Goal: Transaction & Acquisition: Purchase product/service

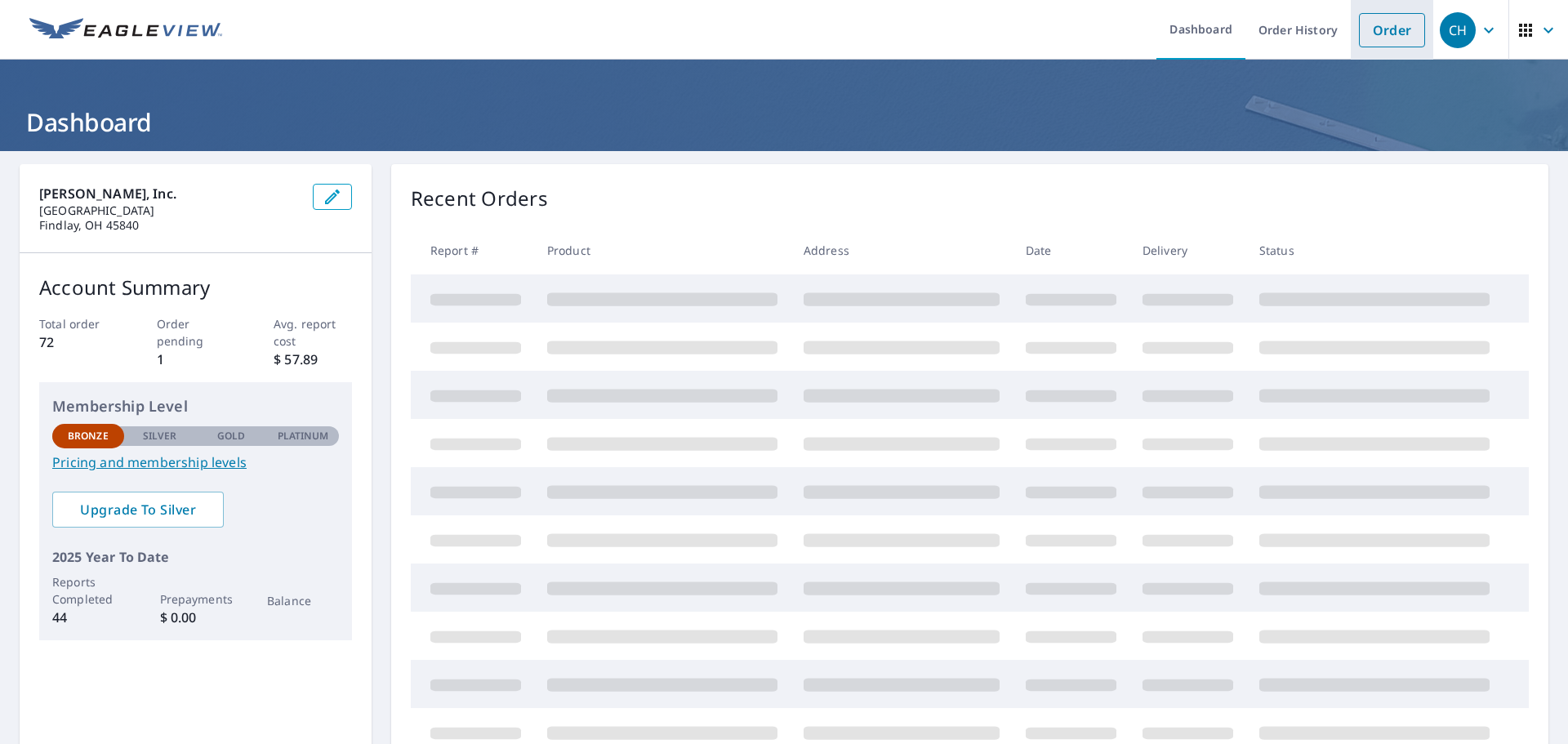
click at [1391, 30] on link "Order" at bounding box center [1392, 30] width 66 height 35
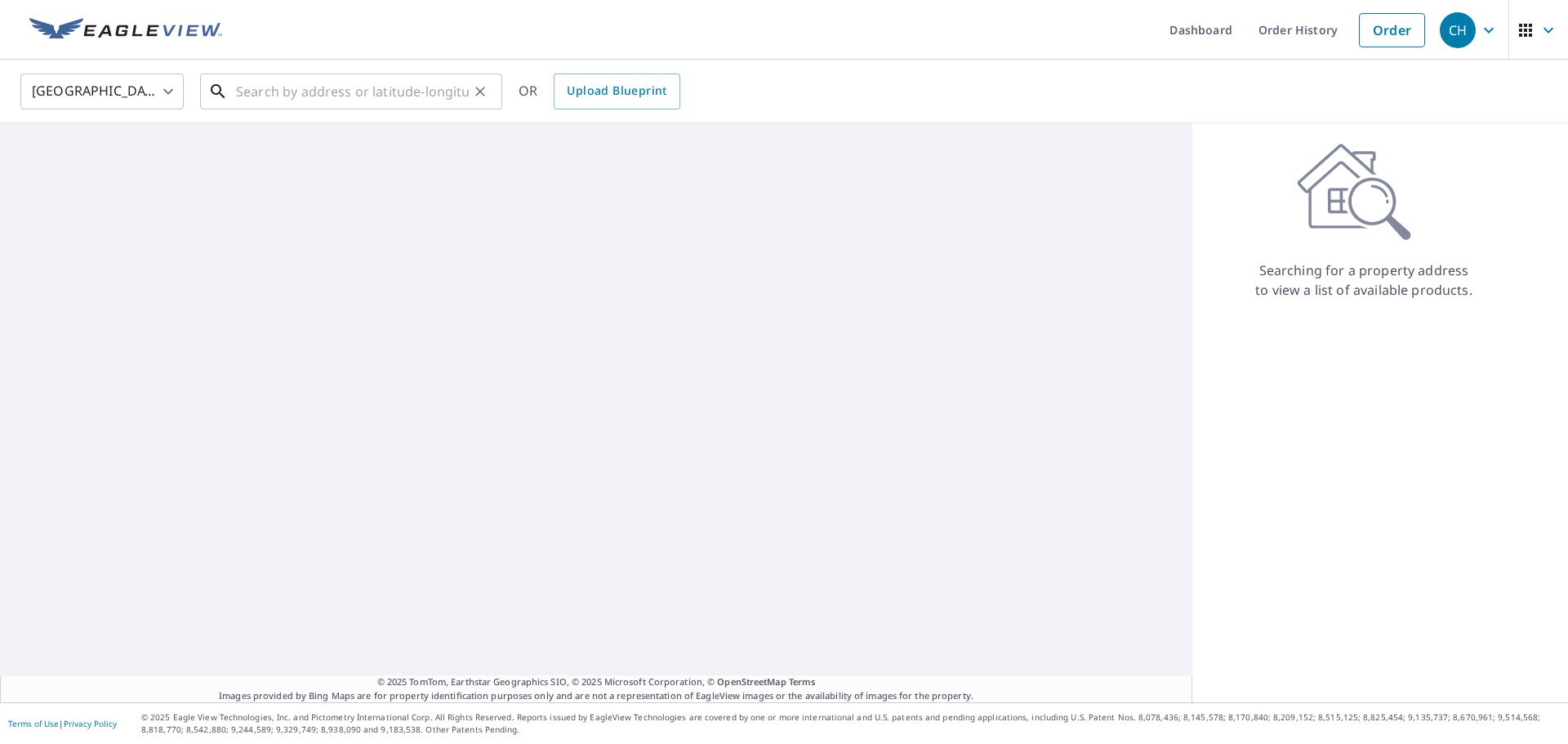
click at [318, 89] on input "text" at bounding box center [352, 91] width 233 height 46
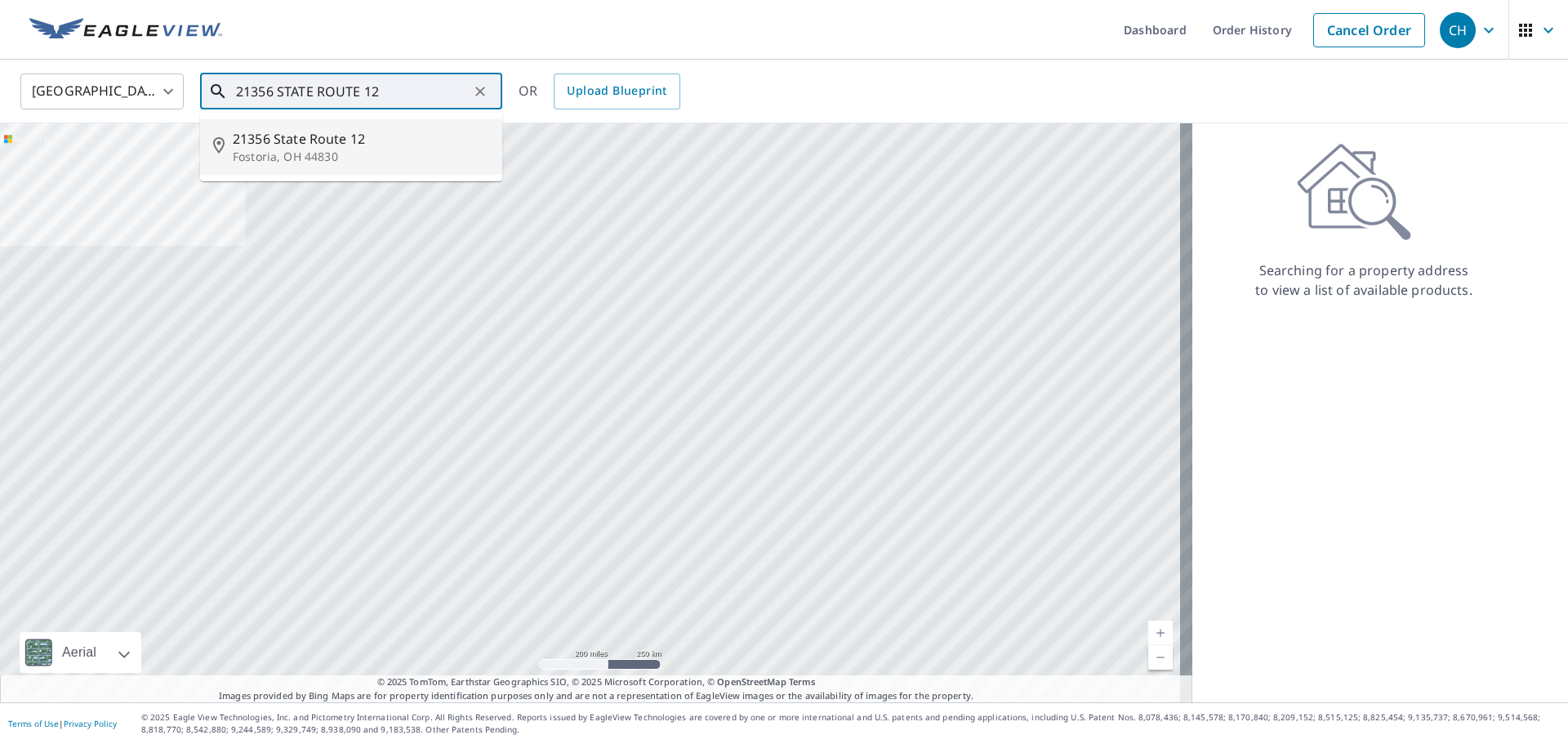
click at [313, 146] on span "21356 State Route 12" at bounding box center [361, 138] width 257 height 19
type input "21356 State Route [GEOGRAPHIC_DATA]"
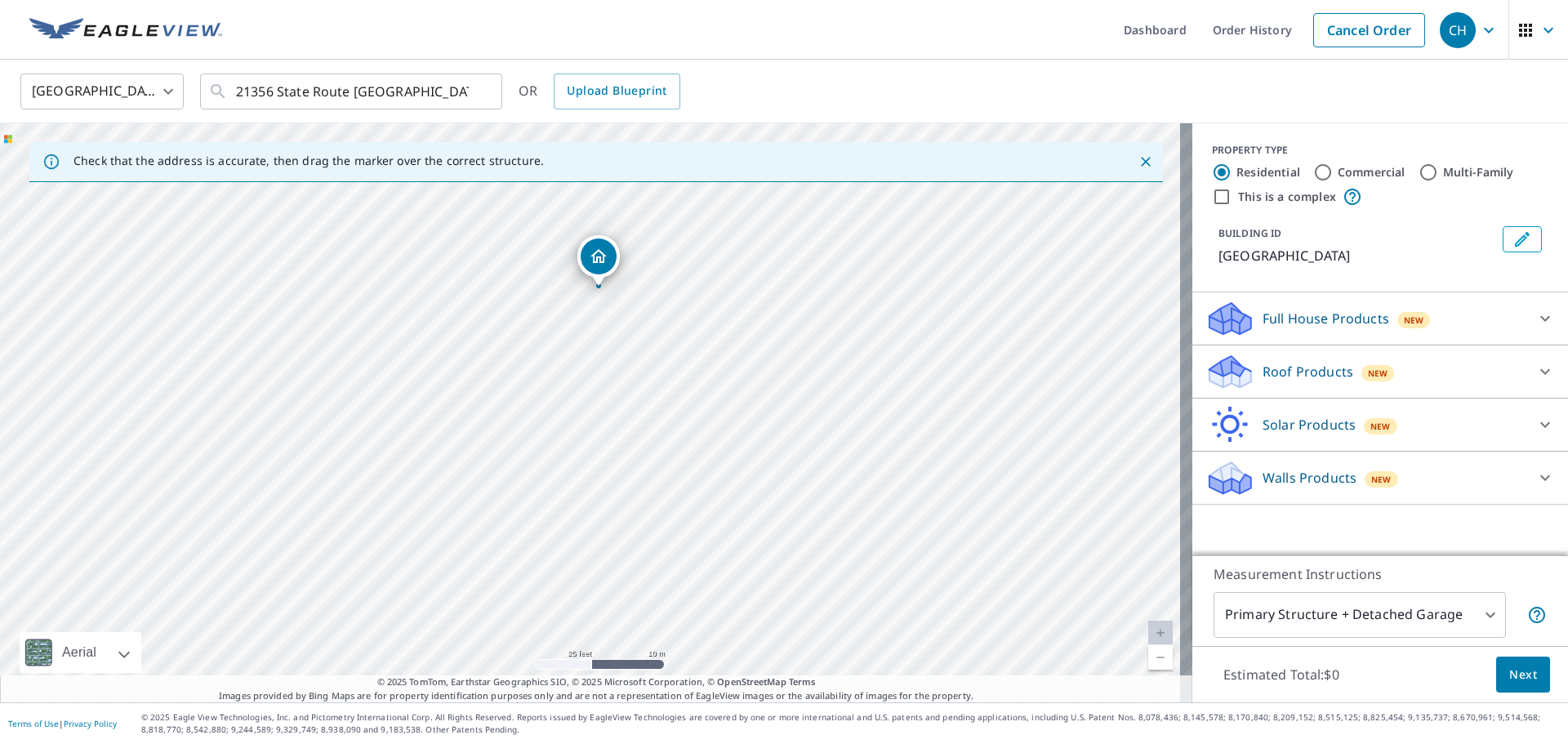
drag, startPoint x: 627, startPoint y: 460, endPoint x: 632, endPoint y: 337, distance: 123.1
click at [632, 337] on div "21356 State Route [GEOGRAPHIC_DATA]" at bounding box center [596, 413] width 1193 height 579
drag, startPoint x: 656, startPoint y: 376, endPoint x: 653, endPoint y: 360, distance: 16.3
click at [653, 360] on div "21356 State Route [GEOGRAPHIC_DATA]" at bounding box center [596, 413] width 1193 height 579
click at [632, 478] on div "21356 State Route [GEOGRAPHIC_DATA]" at bounding box center [596, 413] width 1193 height 579
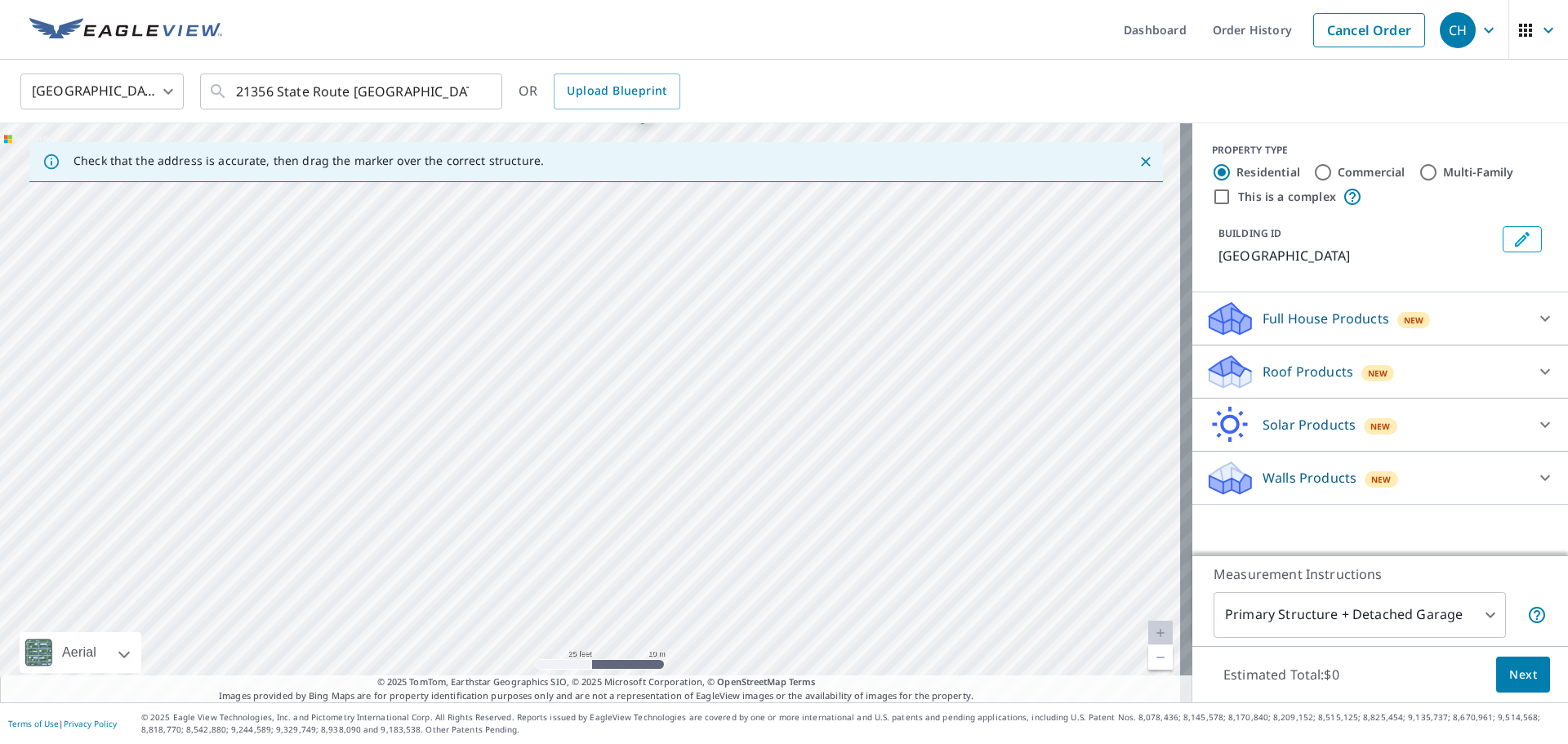
drag, startPoint x: 719, startPoint y: 328, endPoint x: 749, endPoint y: 216, distance: 115.9
click at [748, 203] on div "21356 State Route [GEOGRAPHIC_DATA]" at bounding box center [596, 413] width 1193 height 579
drag, startPoint x: 776, startPoint y: 475, endPoint x: 731, endPoint y: 280, distance: 200.1
click at [731, 280] on div "21356 State Route [GEOGRAPHIC_DATA]" at bounding box center [596, 413] width 1193 height 579
click at [680, 431] on div "21356 State Route [GEOGRAPHIC_DATA]" at bounding box center [596, 413] width 1193 height 579
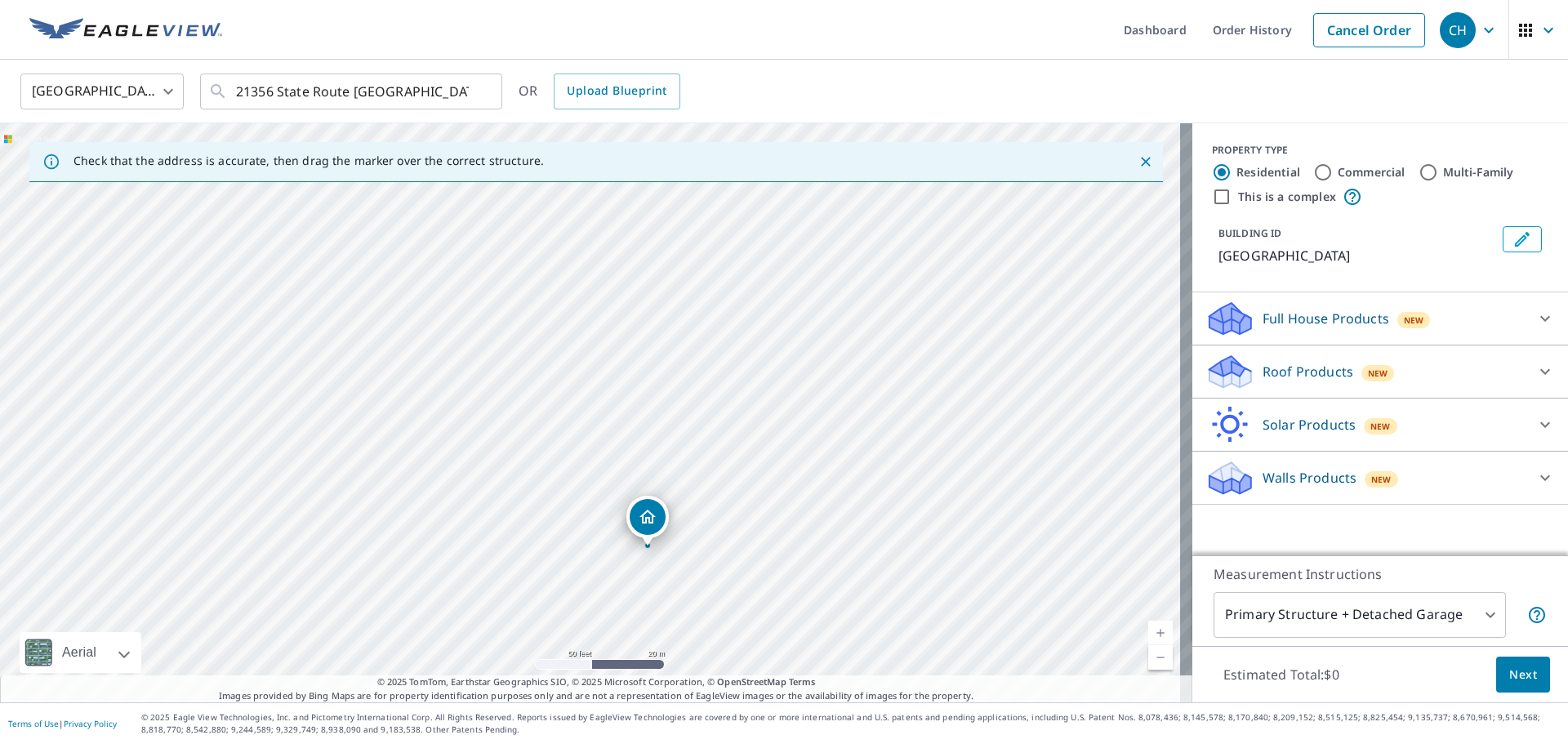
drag, startPoint x: 592, startPoint y: 394, endPoint x: 683, endPoint y: 631, distance: 253.9
click at [660, 397] on div "21356 State Route [GEOGRAPHIC_DATA]" at bounding box center [596, 413] width 1193 height 579
drag, startPoint x: 602, startPoint y: 375, endPoint x: 628, endPoint y: 484, distance: 112.1
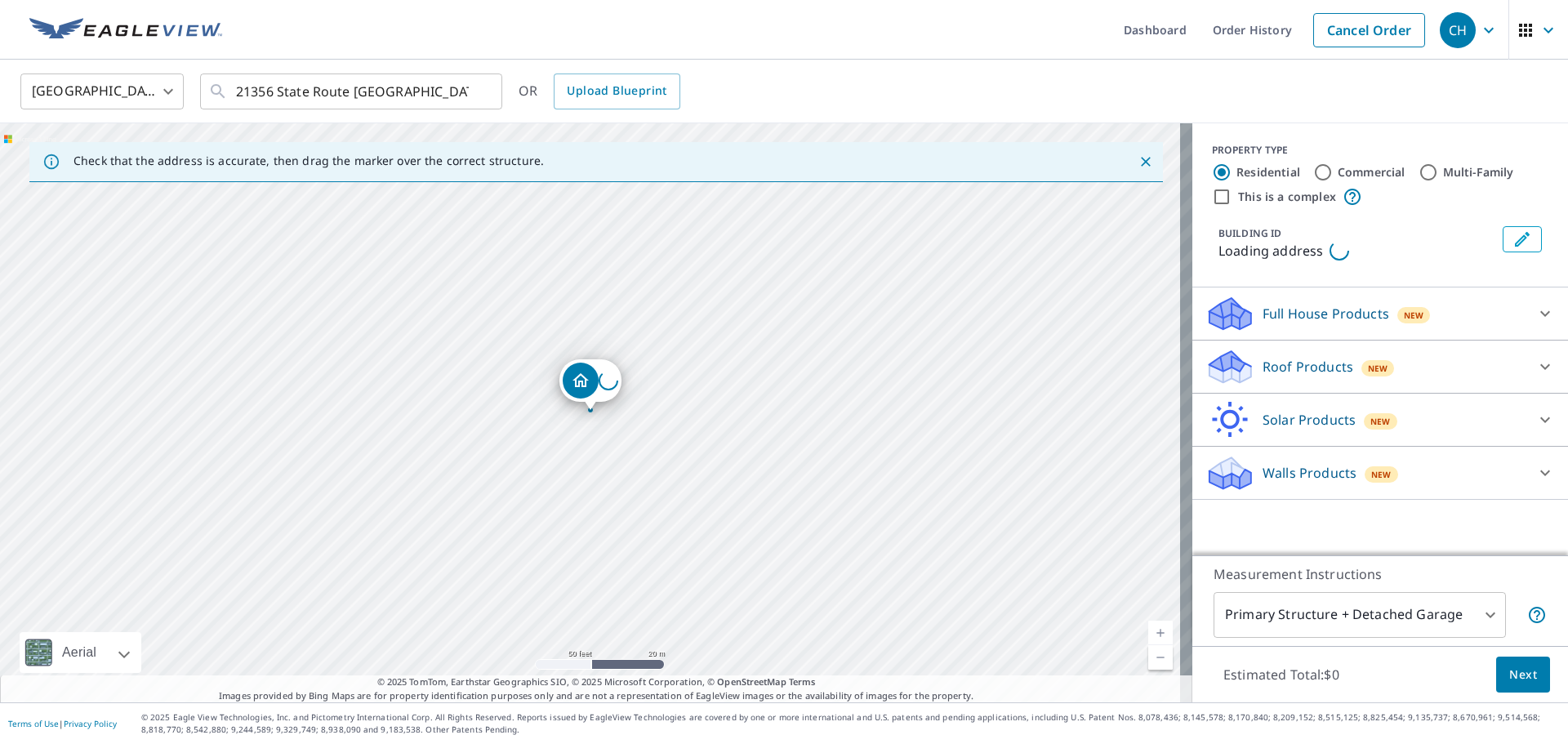
click at [628, 483] on div "Loading address" at bounding box center [596, 413] width 1193 height 579
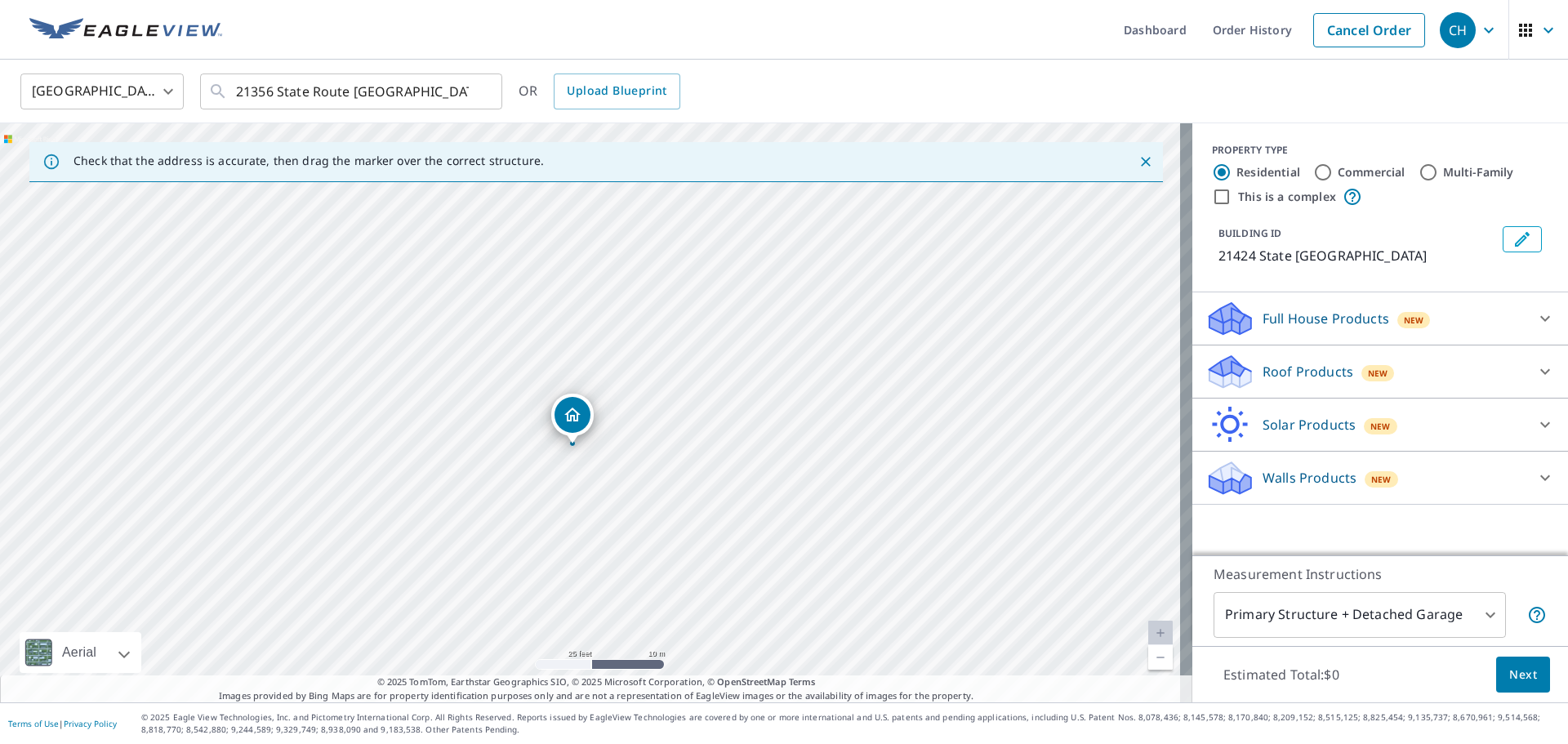
click at [1301, 367] on p "Roof Products" at bounding box center [1308, 371] width 90 height 19
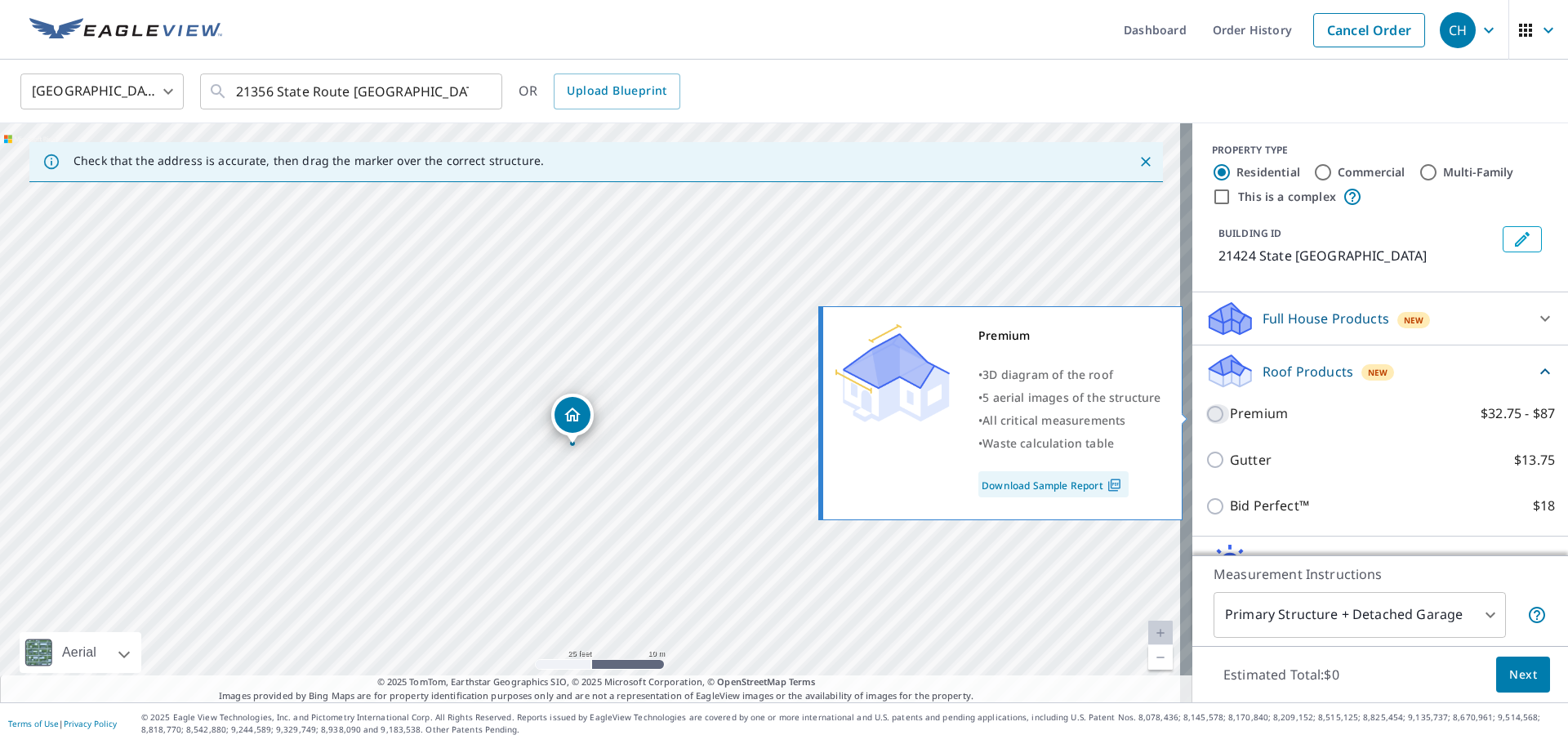
click at [1205, 414] on input "Premium $32.75 - $87" at bounding box center [1217, 414] width 25 height 19
checkbox input "true"
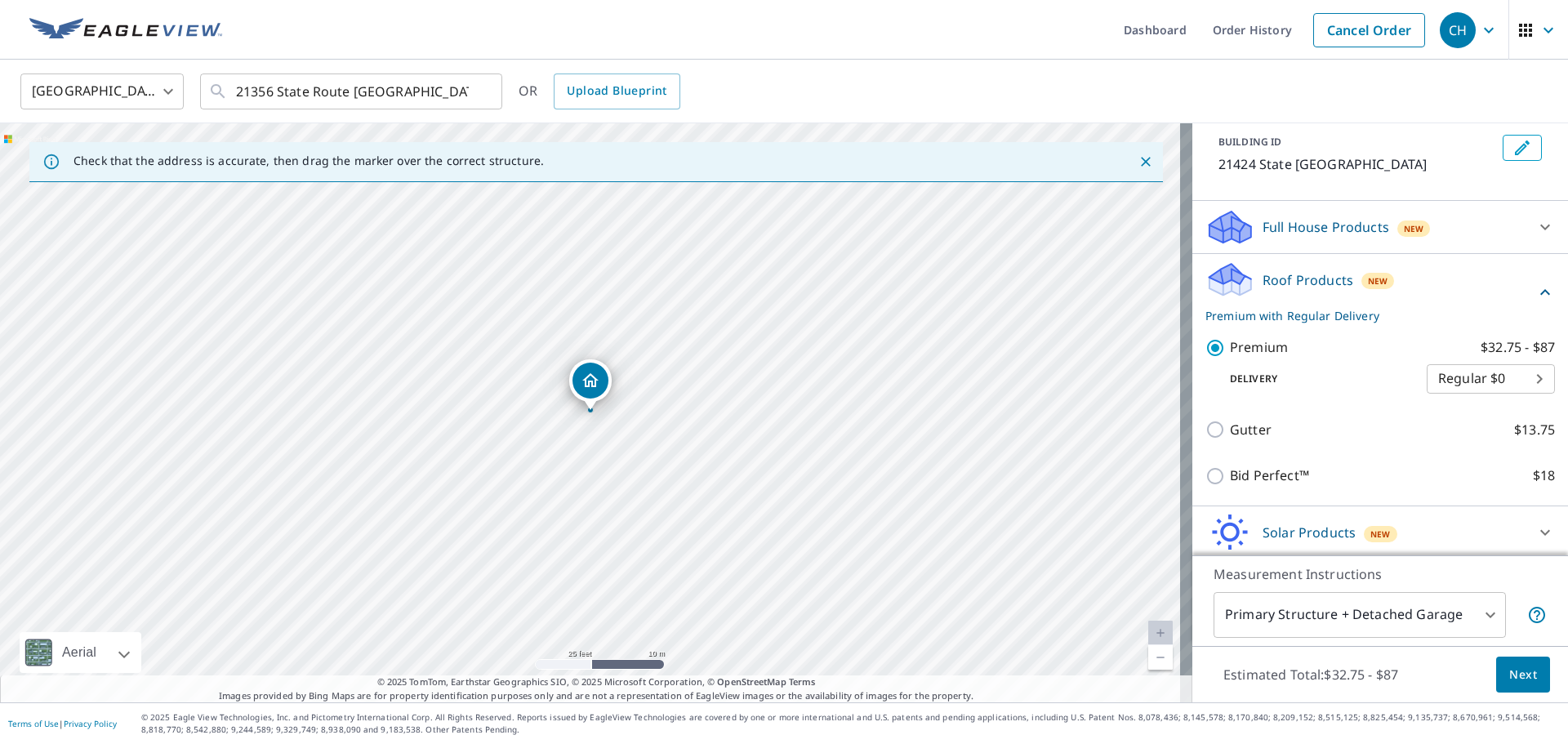
scroll to position [149, 0]
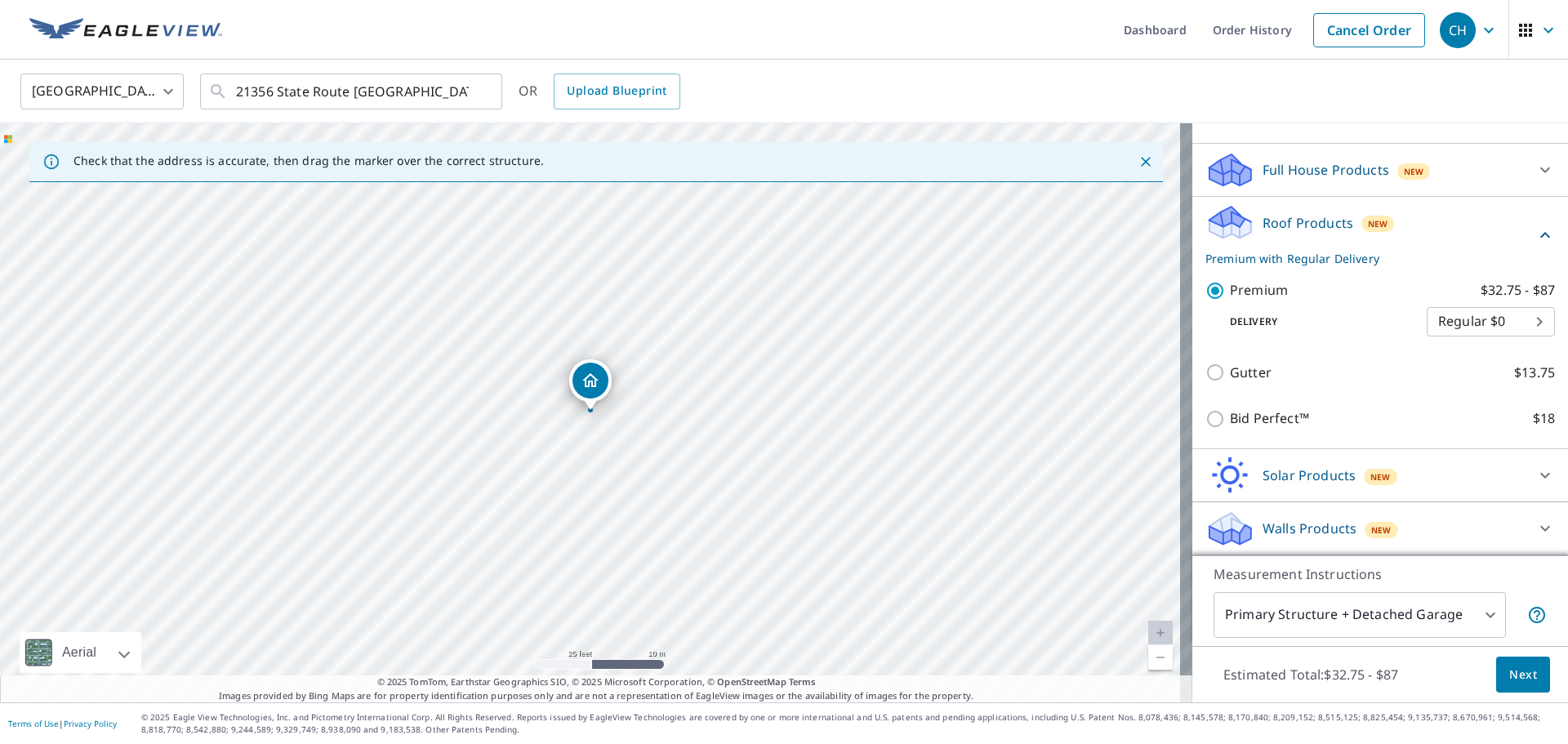
click at [1512, 672] on span "Next" at bounding box center [1523, 675] width 27 height 20
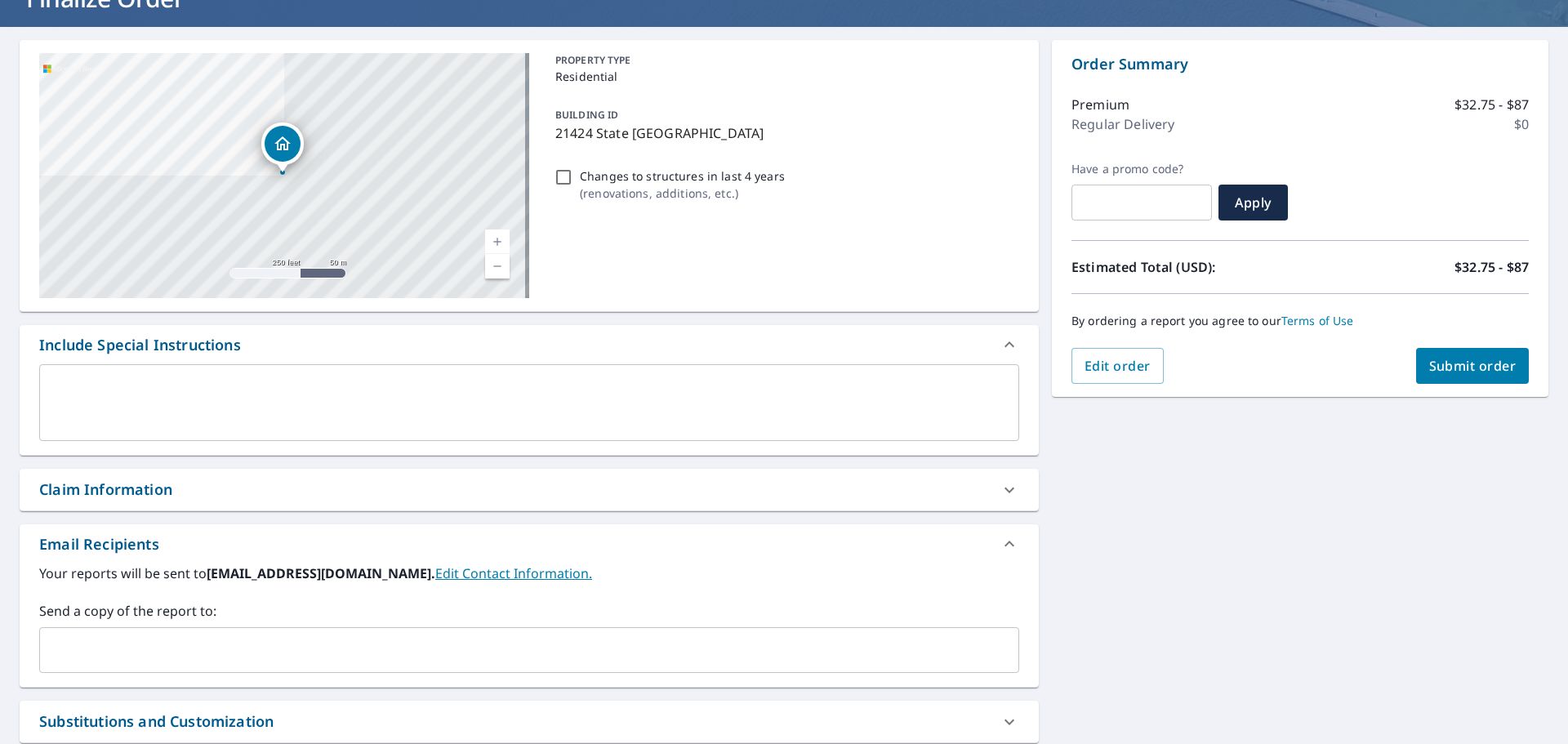
scroll to position [284, 0]
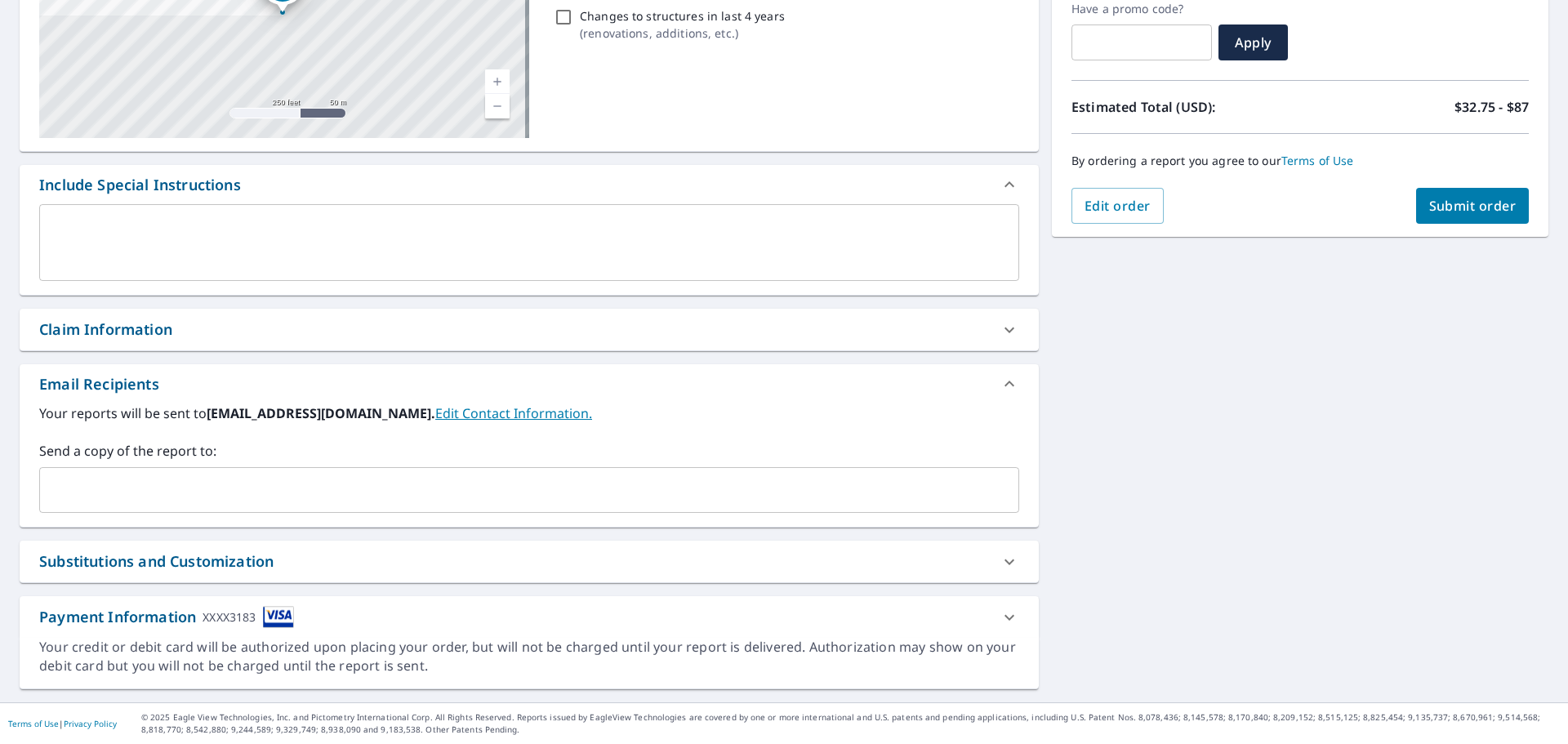
click at [428, 475] on input "text" at bounding box center [517, 490] width 941 height 31
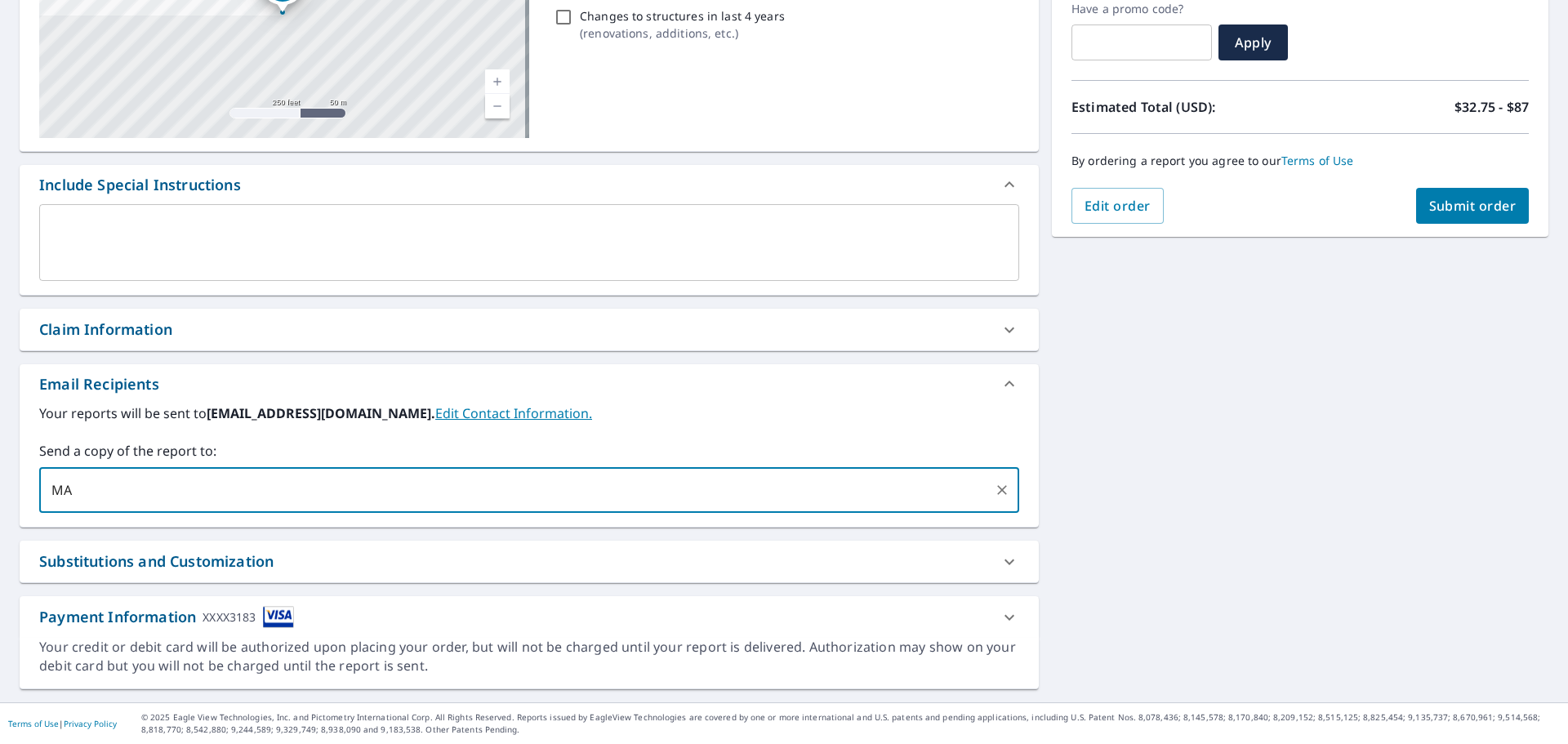
type input "M"
type input "[PERSON_NAME][EMAIL_ADDRESS][DOMAIN_NAME]"
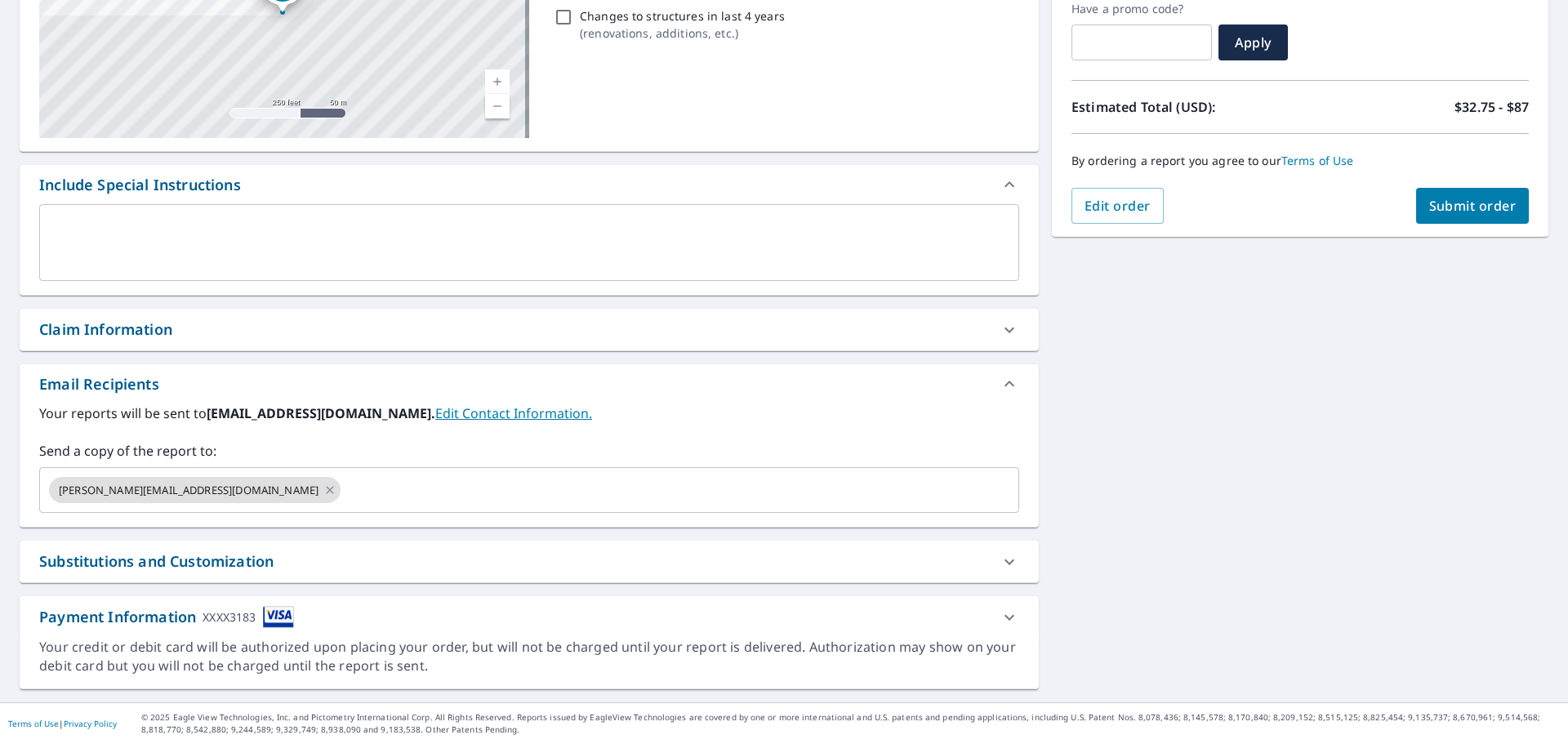
click at [1109, 513] on div "21424 State Route [GEOGRAPHIC_DATA] Aerial Road A standard road map Aerial A de…" at bounding box center [784, 284] width 1568 height 835
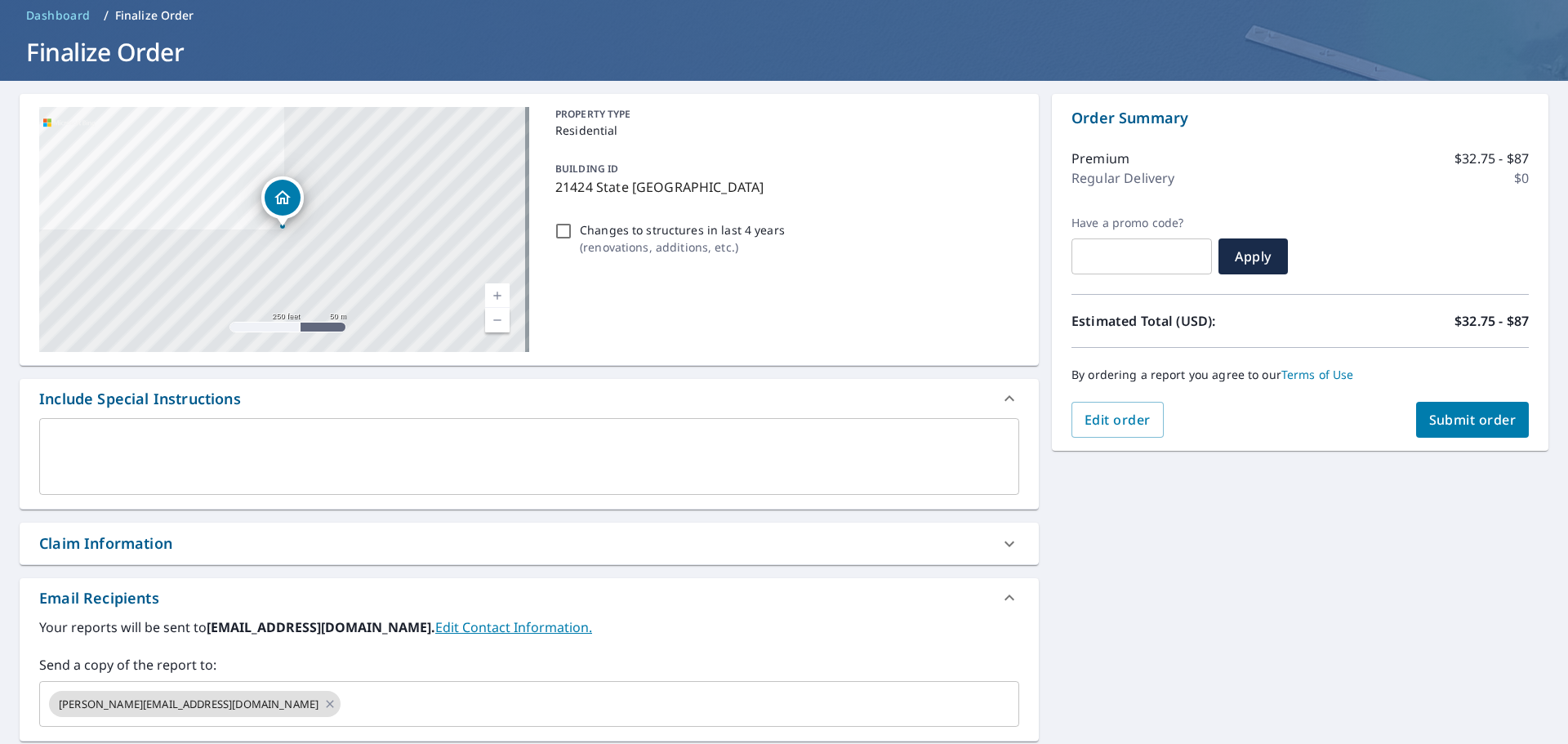
scroll to position [0, 0]
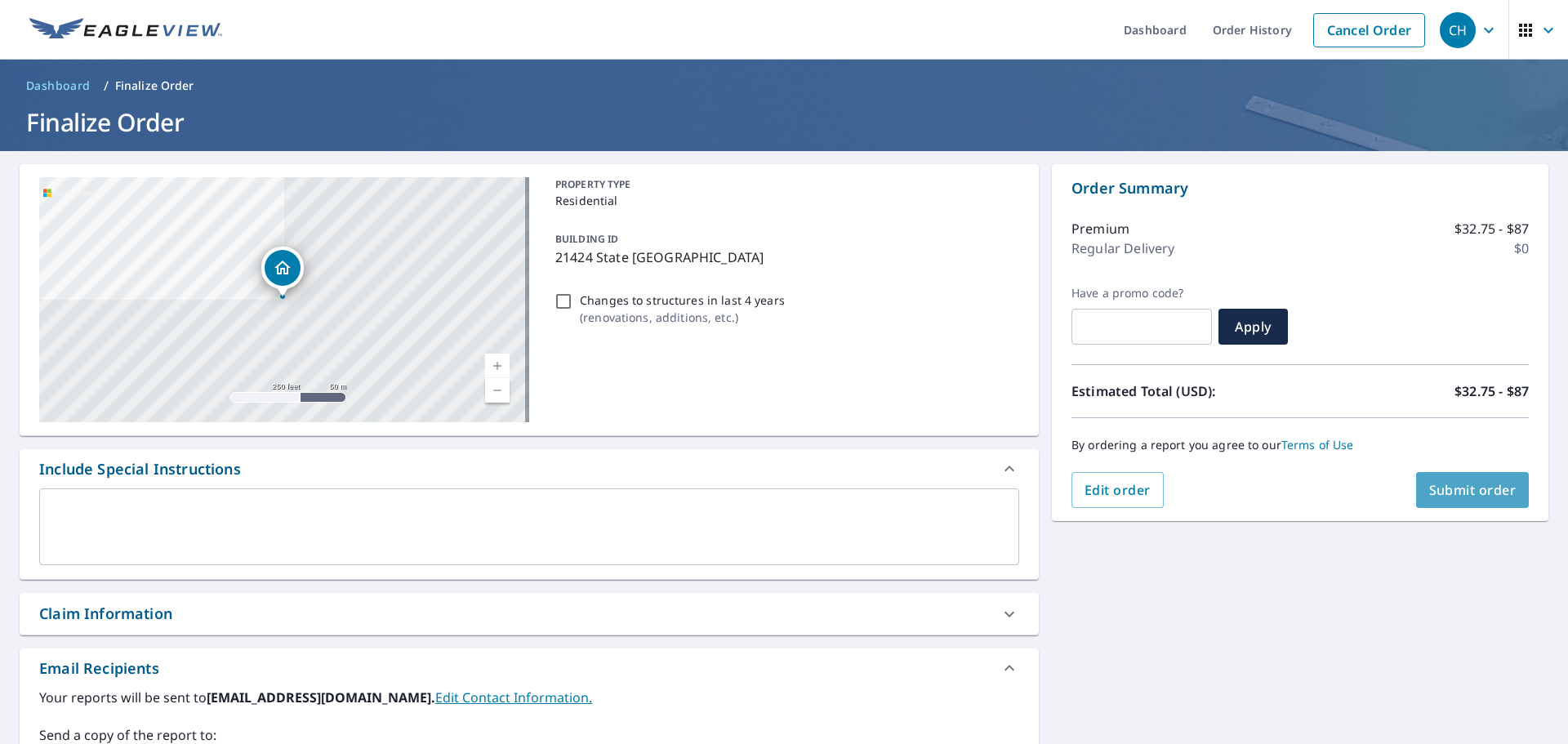
click at [1466, 481] on span "Submit order" at bounding box center [1473, 490] width 88 height 18
